Goal: Transaction & Acquisition: Purchase product/service

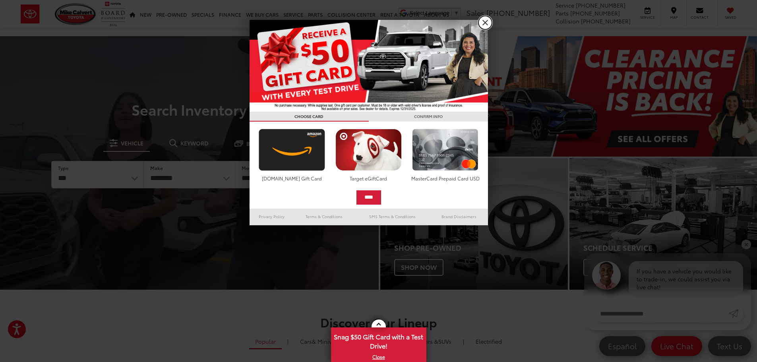
drag, startPoint x: 484, startPoint y: 22, endPoint x: 479, endPoint y: 23, distance: 5.7
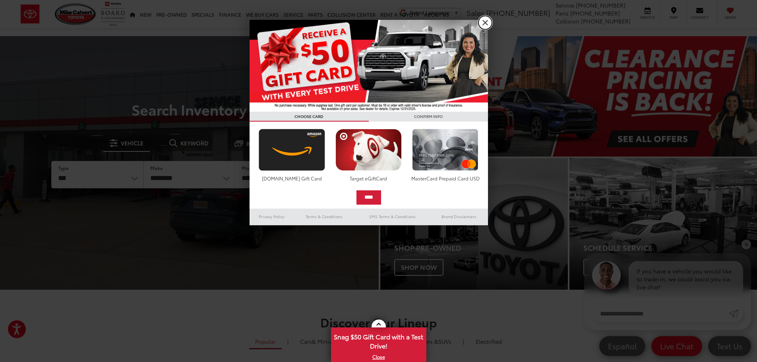
click at [483, 22] on link "X" at bounding box center [486, 23] width 14 height 14
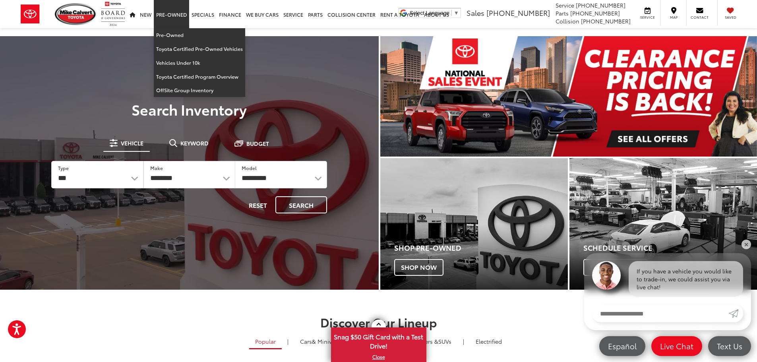
click at [171, 14] on link "Pre-Owned" at bounding box center [171, 14] width 35 height 28
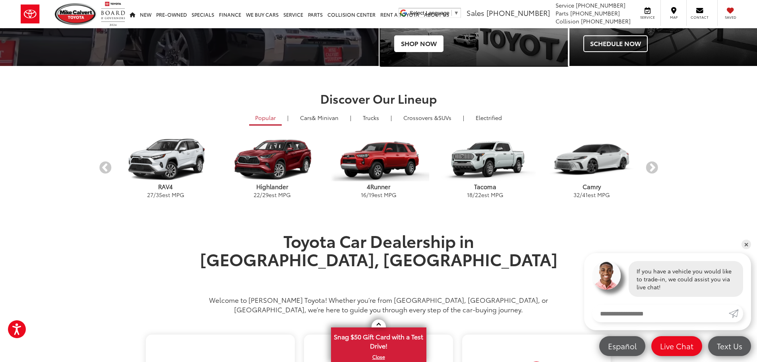
scroll to position [239, 0]
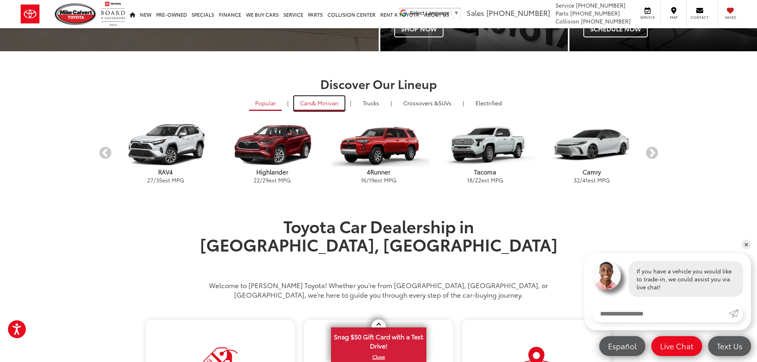
click at [303, 103] on link "Cars & Minivan" at bounding box center [319, 103] width 50 height 15
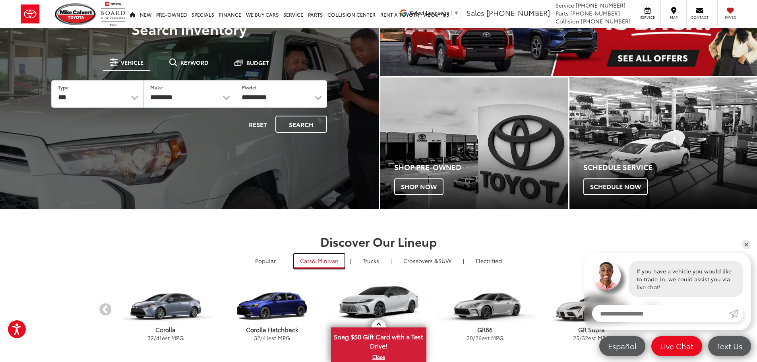
scroll to position [0, 0]
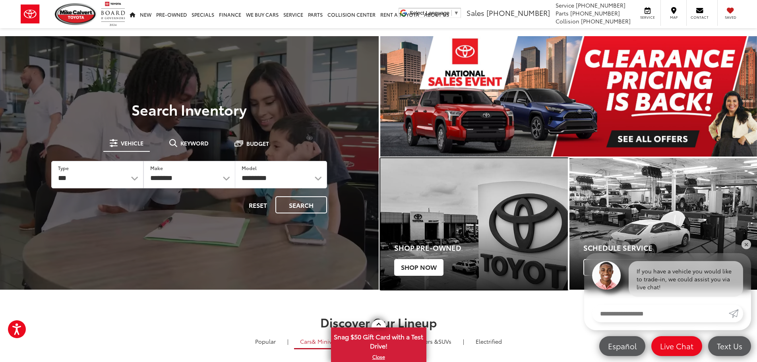
click at [418, 266] on span "Shop Now" at bounding box center [418, 267] width 49 height 17
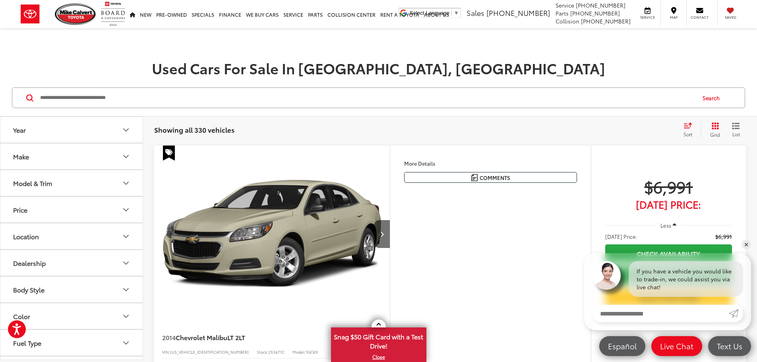
click at [126, 208] on icon "Price" at bounding box center [126, 210] width 10 height 10
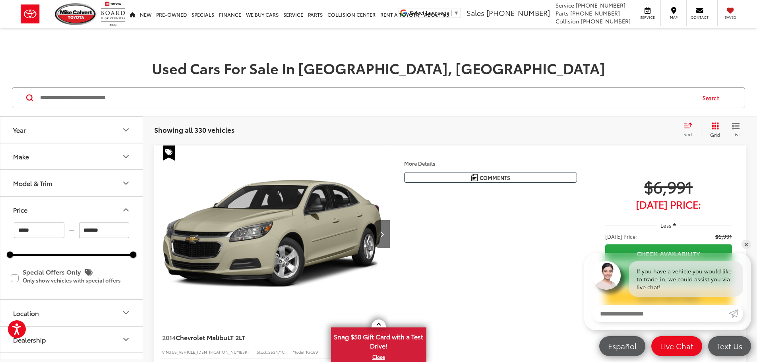
drag, startPoint x: 52, startPoint y: 233, endPoint x: 7, endPoint y: 233, distance: 44.9
click at [7, 233] on div "***** — ******* 5000 326000 Special Offers Only Only show vehicles with special…" at bounding box center [71, 261] width 142 height 76
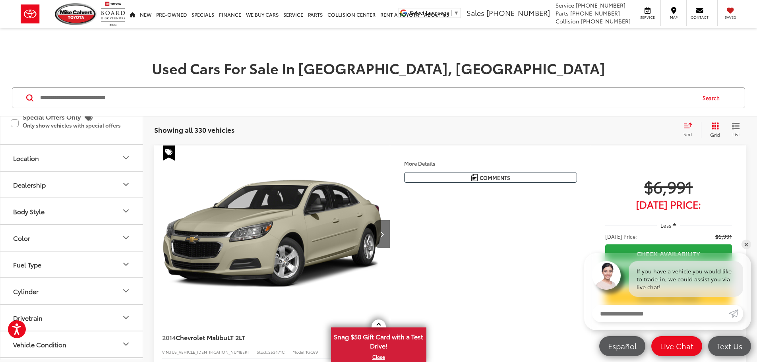
scroll to position [206, 0]
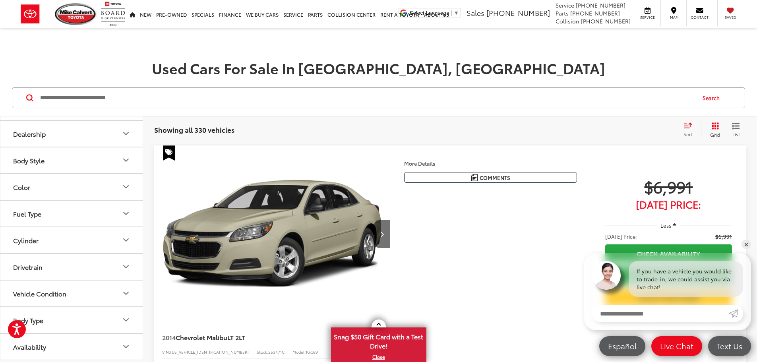
click at [124, 240] on icon "Cylinder" at bounding box center [126, 240] width 10 height 10
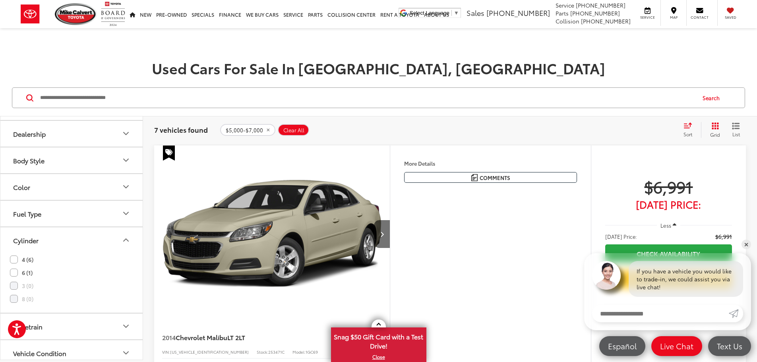
click at [16, 260] on label "4 (6)" at bounding box center [21, 259] width 23 height 13
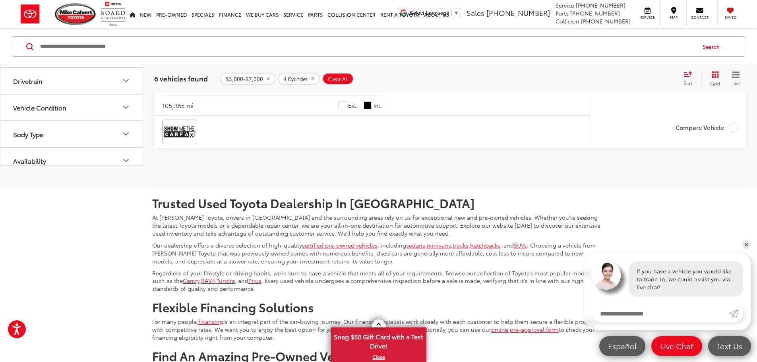
scroll to position [47, 0]
drag, startPoint x: 85, startPoint y: 133, endPoint x: 71, endPoint y: 134, distance: 14.3
type input "*****"
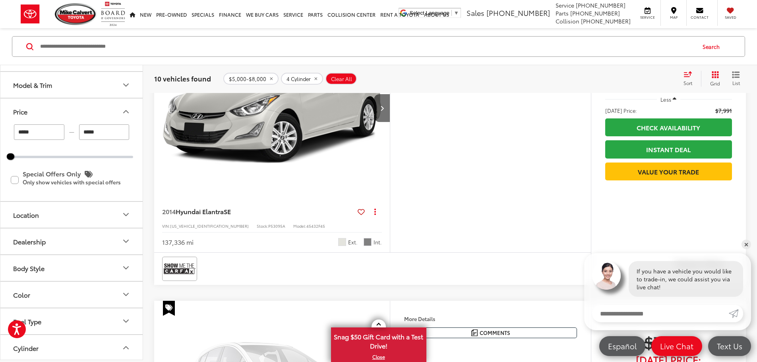
scroll to position [2397, 0]
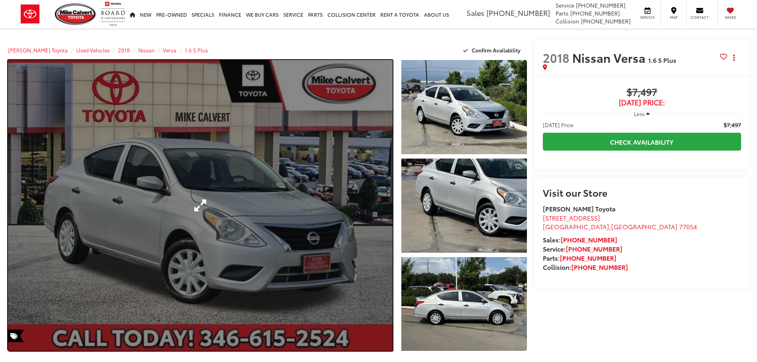
click at [264, 223] on link "Expand Photo 0" at bounding box center [200, 205] width 385 height 291
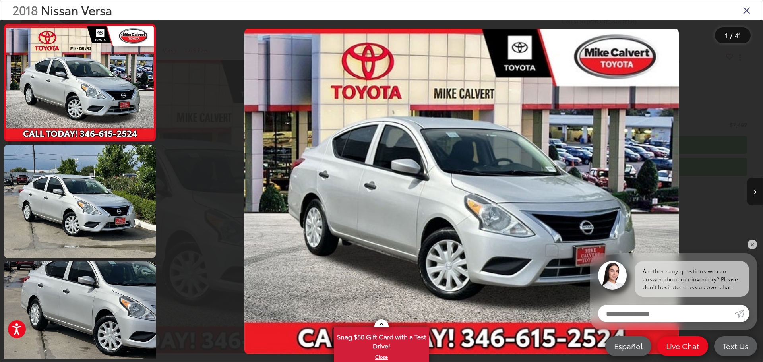
click at [755, 194] on icon "Next image" at bounding box center [755, 192] width 4 height 6
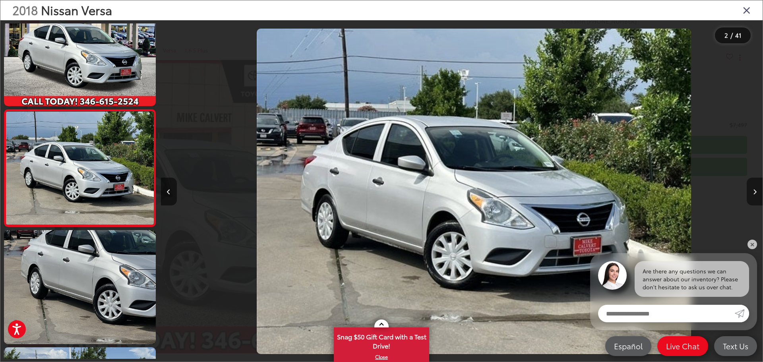
scroll to position [0, 602]
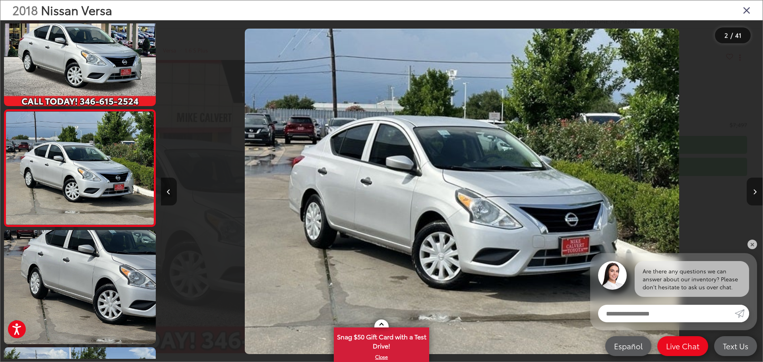
click at [755, 194] on icon "Next image" at bounding box center [755, 192] width 4 height 6
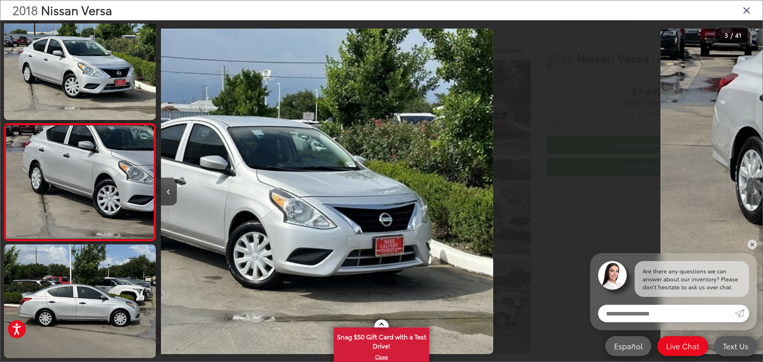
scroll to position [148, 0]
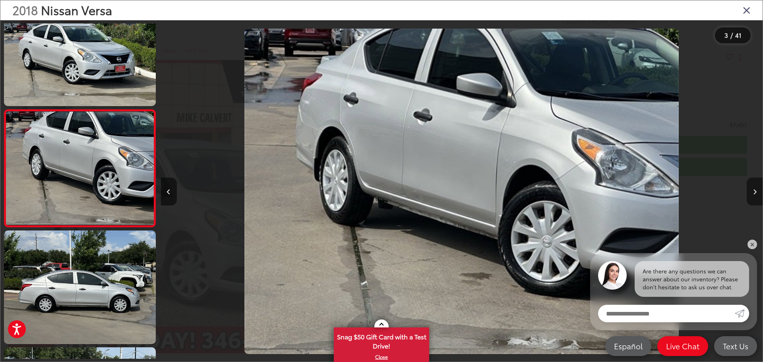
click at [755, 194] on icon "Next image" at bounding box center [755, 192] width 4 height 6
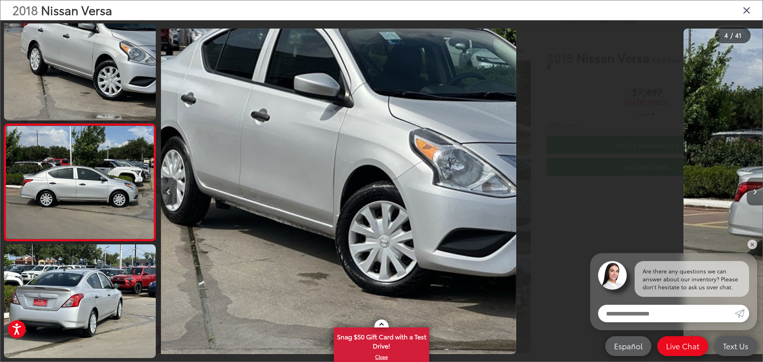
scroll to position [266, 0]
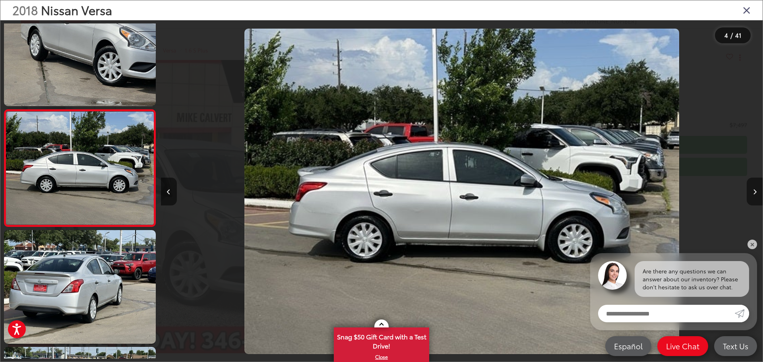
click at [755, 194] on icon "Next image" at bounding box center [755, 192] width 4 height 6
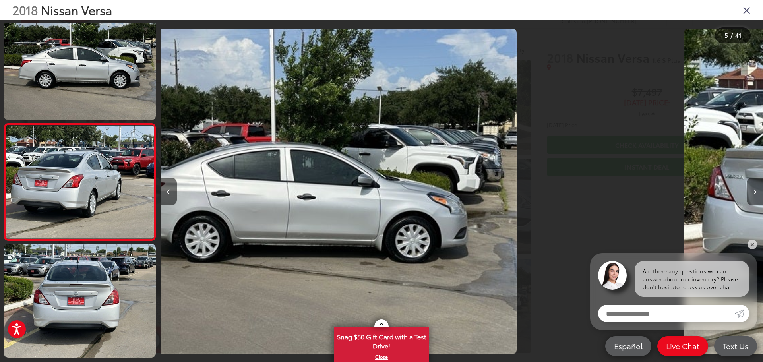
scroll to position [383, 0]
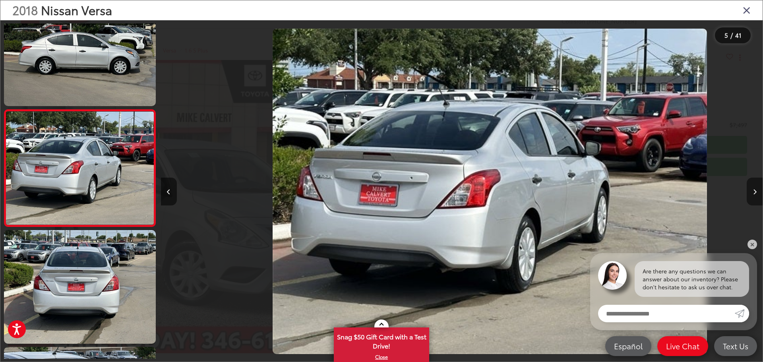
click at [755, 194] on icon "Next image" at bounding box center [755, 192] width 4 height 6
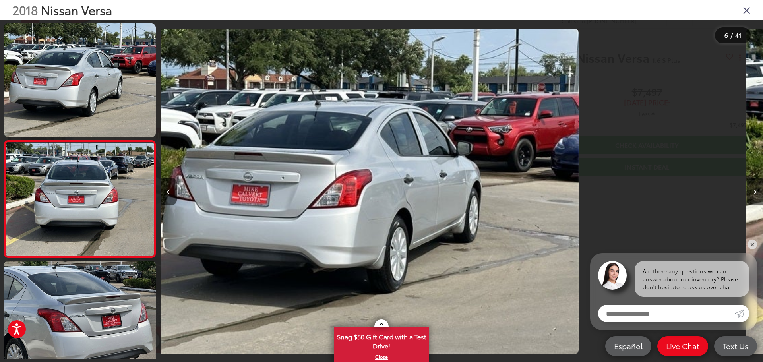
scroll to position [499, 0]
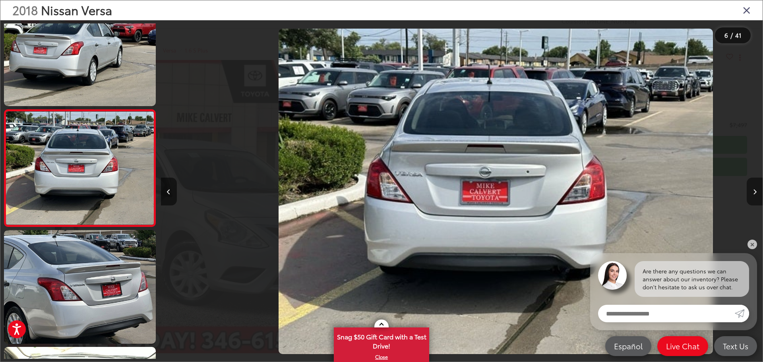
click at [755, 194] on icon "Next image" at bounding box center [755, 192] width 4 height 6
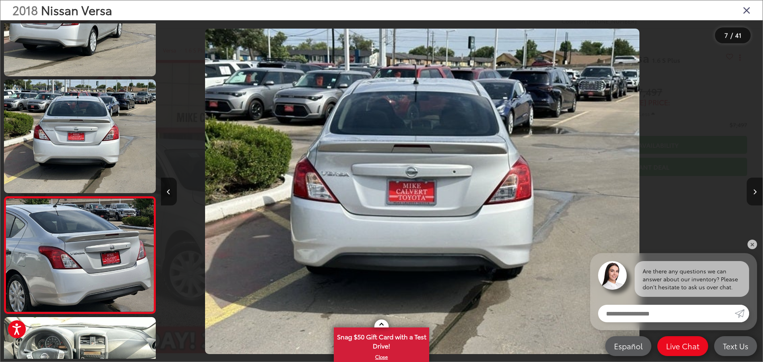
scroll to position [616, 0]
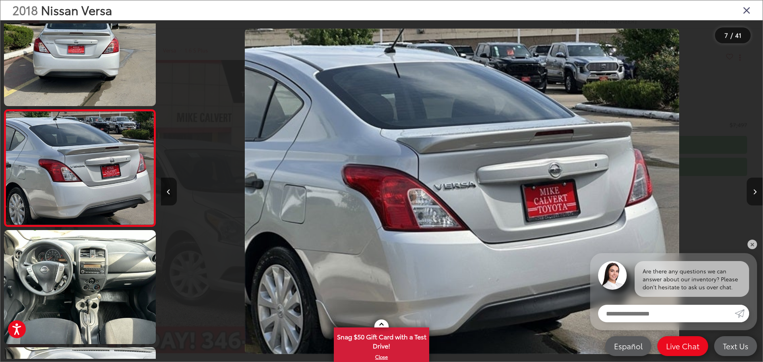
click at [755, 194] on icon "Next image" at bounding box center [755, 192] width 4 height 6
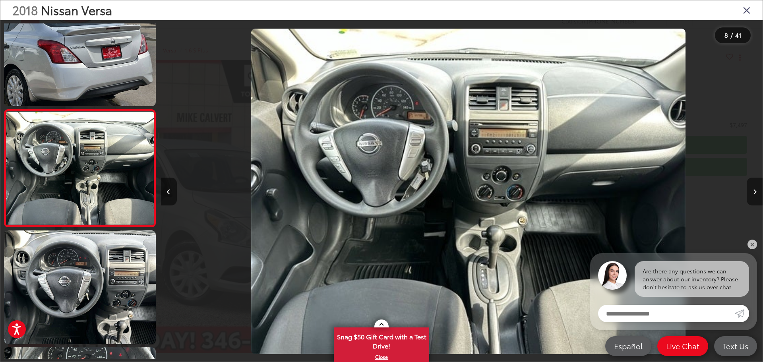
scroll to position [0, 4215]
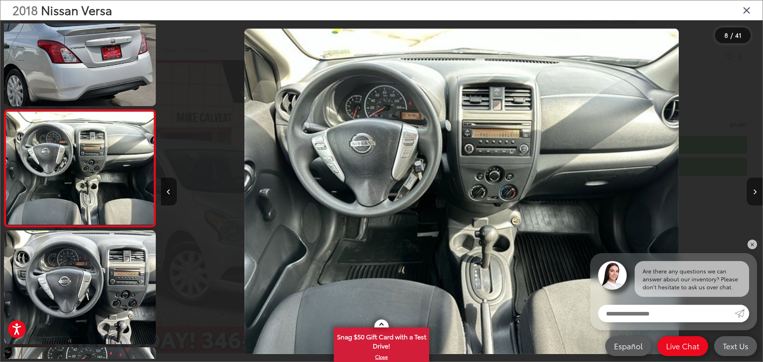
click at [755, 194] on icon "Next image" at bounding box center [755, 192] width 4 height 6
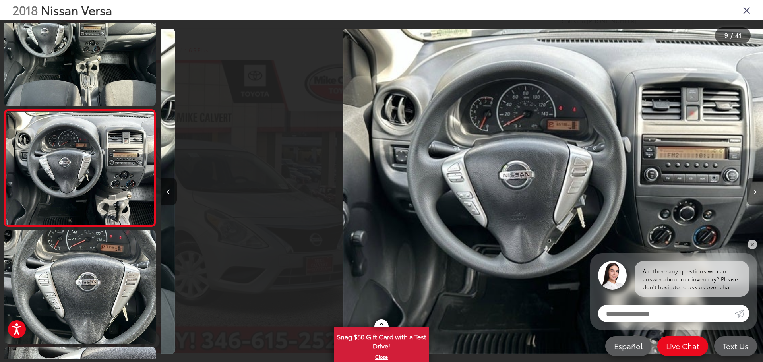
scroll to position [0, 4817]
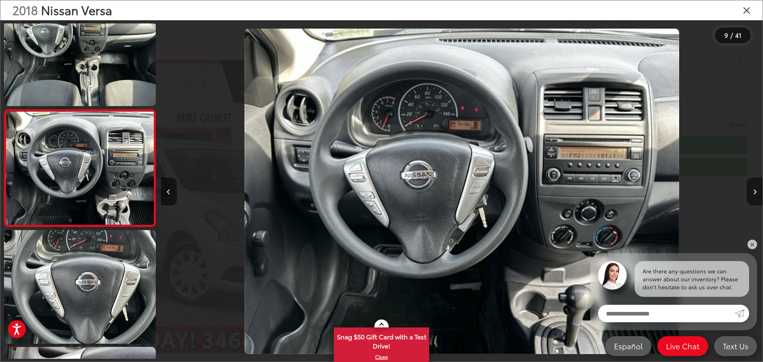
click at [755, 194] on icon "Next image" at bounding box center [755, 192] width 4 height 6
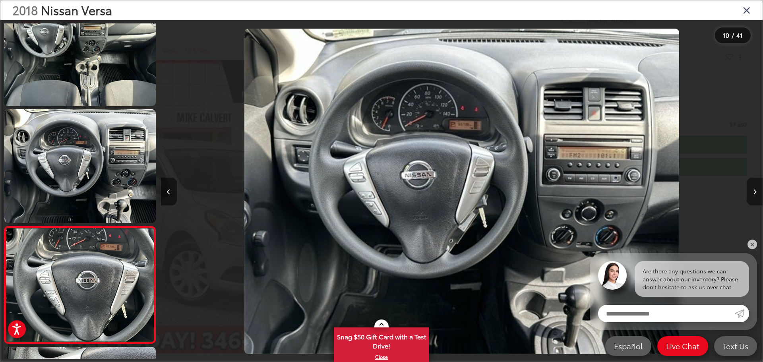
scroll to position [0, 0]
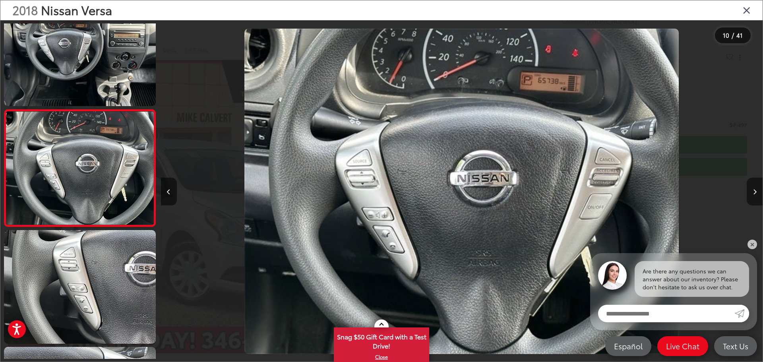
click at [755, 194] on icon "Next image" at bounding box center [755, 192] width 4 height 6
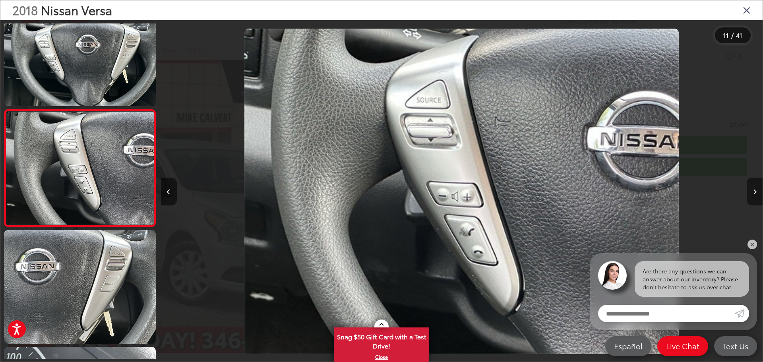
click at [755, 194] on icon "Next image" at bounding box center [755, 192] width 4 height 6
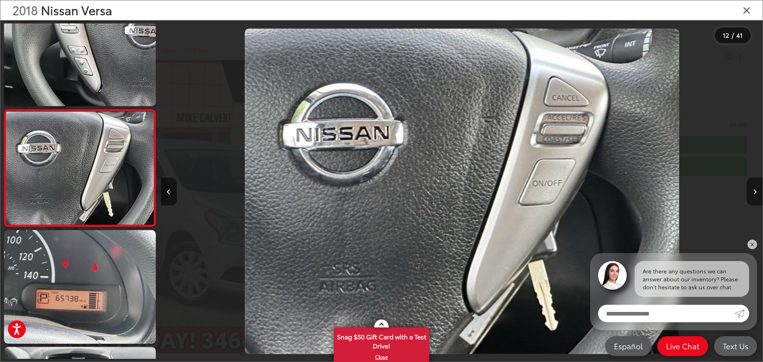
click at [755, 194] on icon "Next image" at bounding box center [755, 192] width 4 height 6
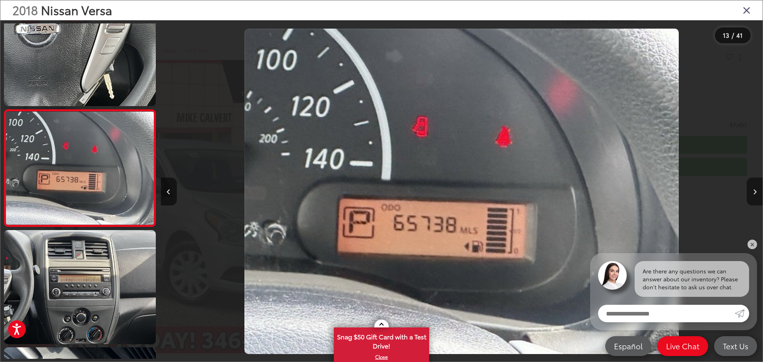
click at [755, 194] on icon "Next image" at bounding box center [755, 192] width 4 height 6
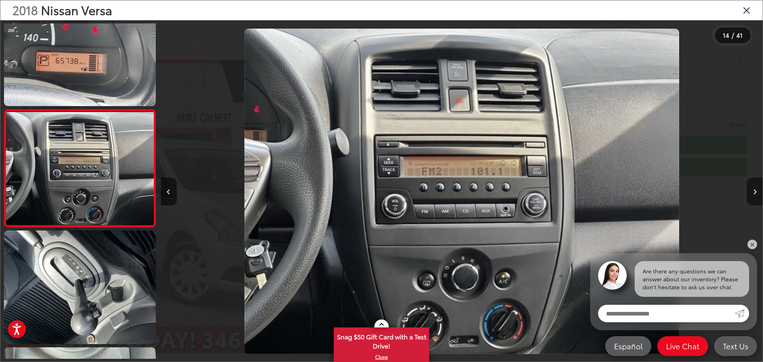
click at [755, 194] on icon "Next image" at bounding box center [755, 192] width 4 height 6
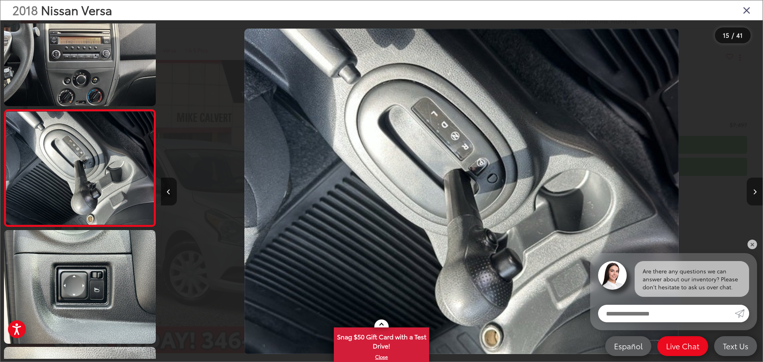
click at [755, 194] on icon "Next image" at bounding box center [755, 192] width 4 height 6
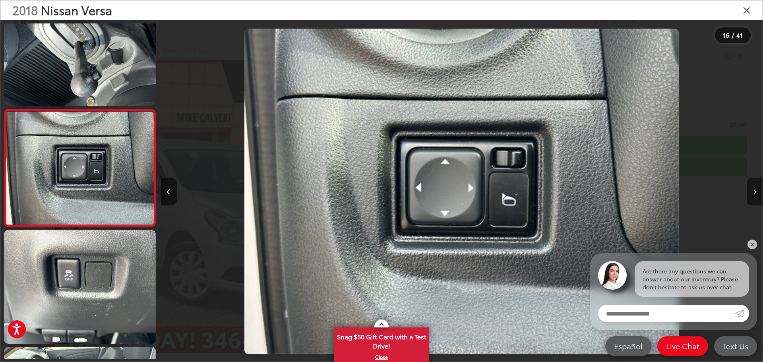
click at [755, 194] on icon "Next image" at bounding box center [755, 192] width 4 height 6
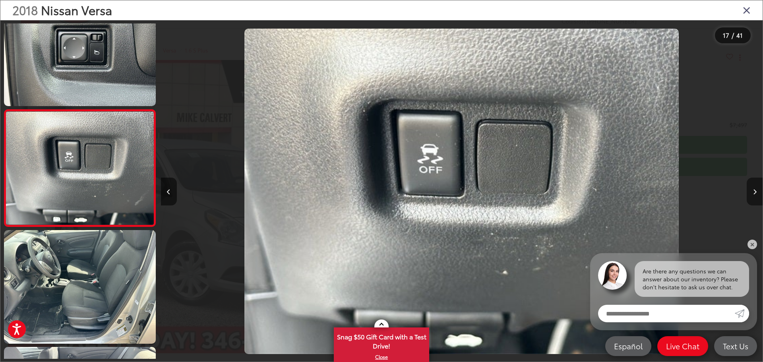
click at [755, 194] on icon "Next image" at bounding box center [755, 192] width 4 height 6
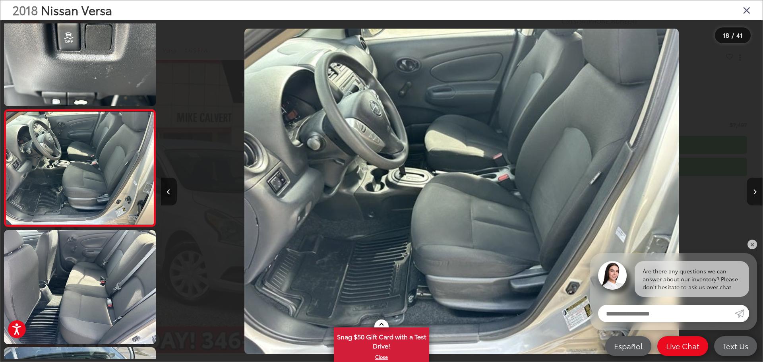
click at [754, 189] on icon "Next image" at bounding box center [755, 192] width 4 height 6
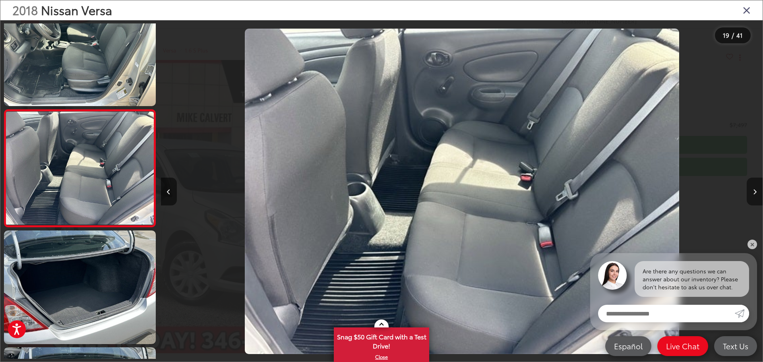
click at [754, 189] on icon "Next image" at bounding box center [755, 192] width 4 height 6
